Goal: Task Accomplishment & Management: Use online tool/utility

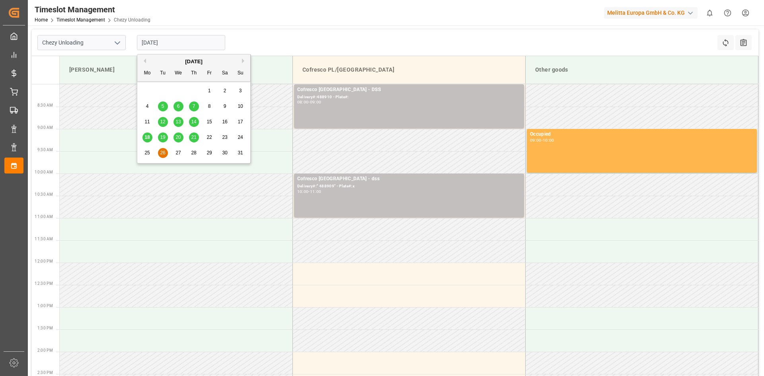
click at [172, 47] on input "[DATE]" at bounding box center [181, 42] width 88 height 15
click at [178, 141] on div "20" at bounding box center [178, 138] width 10 height 10
type input "[DATE]"
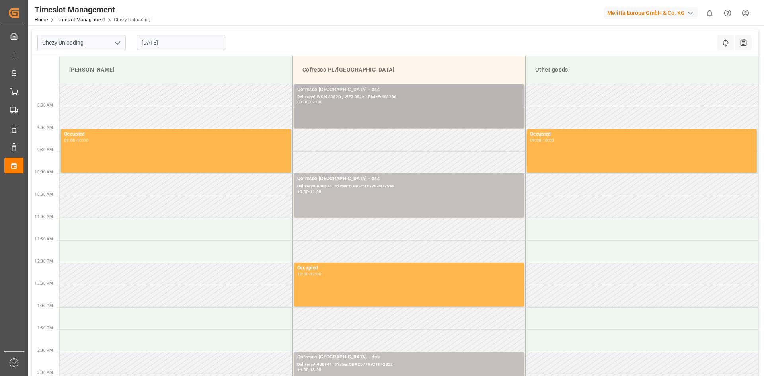
click at [380, 118] on div "Cofresco [GEOGRAPHIC_DATA] - dss Delivery#:WGM 8062C / WPZ 05JK - Plate#:488786…" at bounding box center [409, 106] width 224 height 41
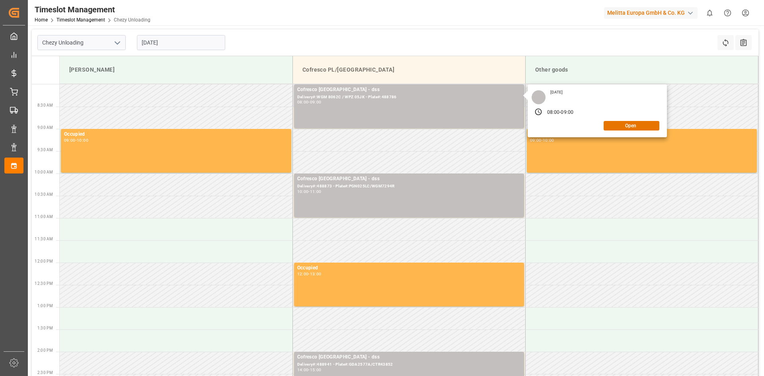
click at [618, 132] on div "[DATE] 08:00 - 09:00 Open" at bounding box center [597, 110] width 139 height 53
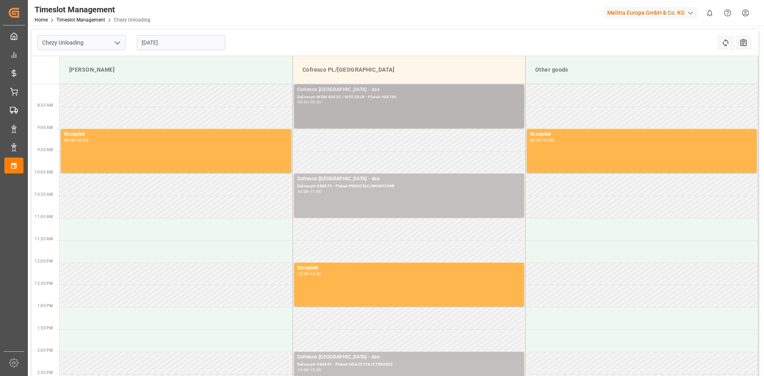
click at [484, 97] on div "Delivery#:WGM 8062C / WPZ 05JK - Plate#:488786" at bounding box center [409, 97] width 224 height 7
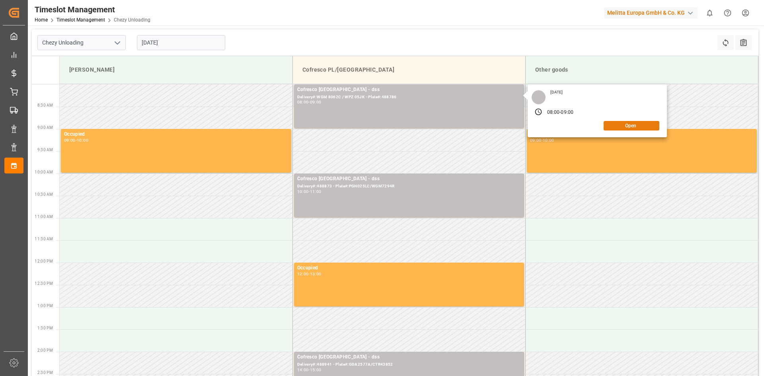
click at [631, 129] on button "Open" at bounding box center [632, 126] width 56 height 10
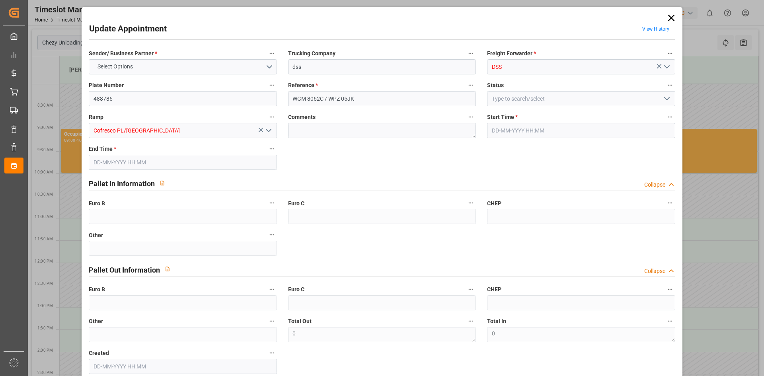
type input "[DATE] 08:00"
type input "[DATE] 09:00"
type input "[DATE] 07:55"
drag, startPoint x: 323, startPoint y: 98, endPoint x: 237, endPoint y: 97, distance: 85.6
click at [237, 97] on div "Sender/ Business Partner * COFRESCO [GEOGRAPHIC_DATA] Trucking Company dss Frei…" at bounding box center [381, 210] width 597 height 331
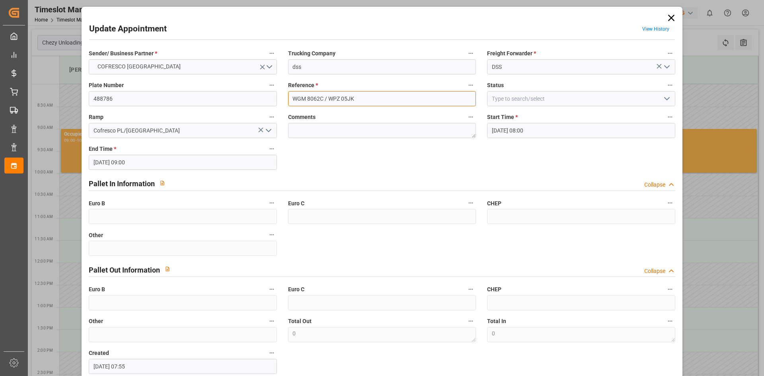
paste input "3737G"
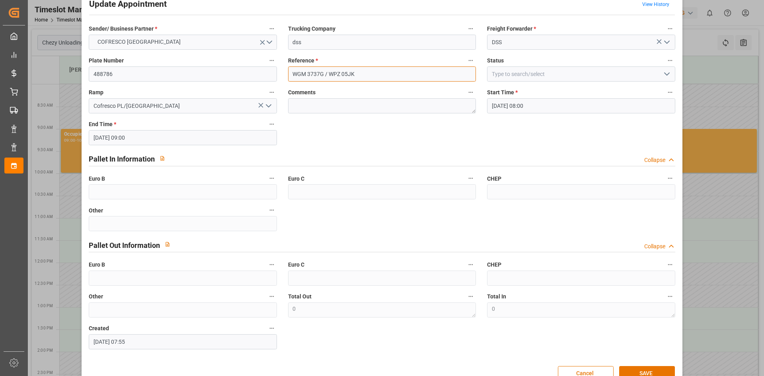
scroll to position [44, 0]
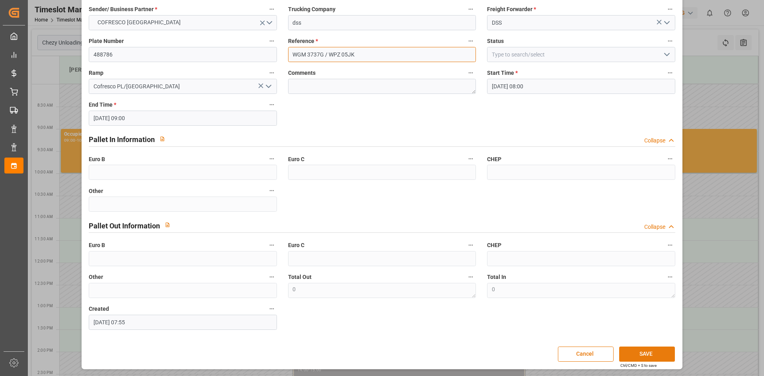
type input "WGM 3737G / WPZ 05JK"
click at [664, 355] on button "SAVE" at bounding box center [647, 354] width 56 height 15
